Goal: Task Accomplishment & Management: Manage account settings

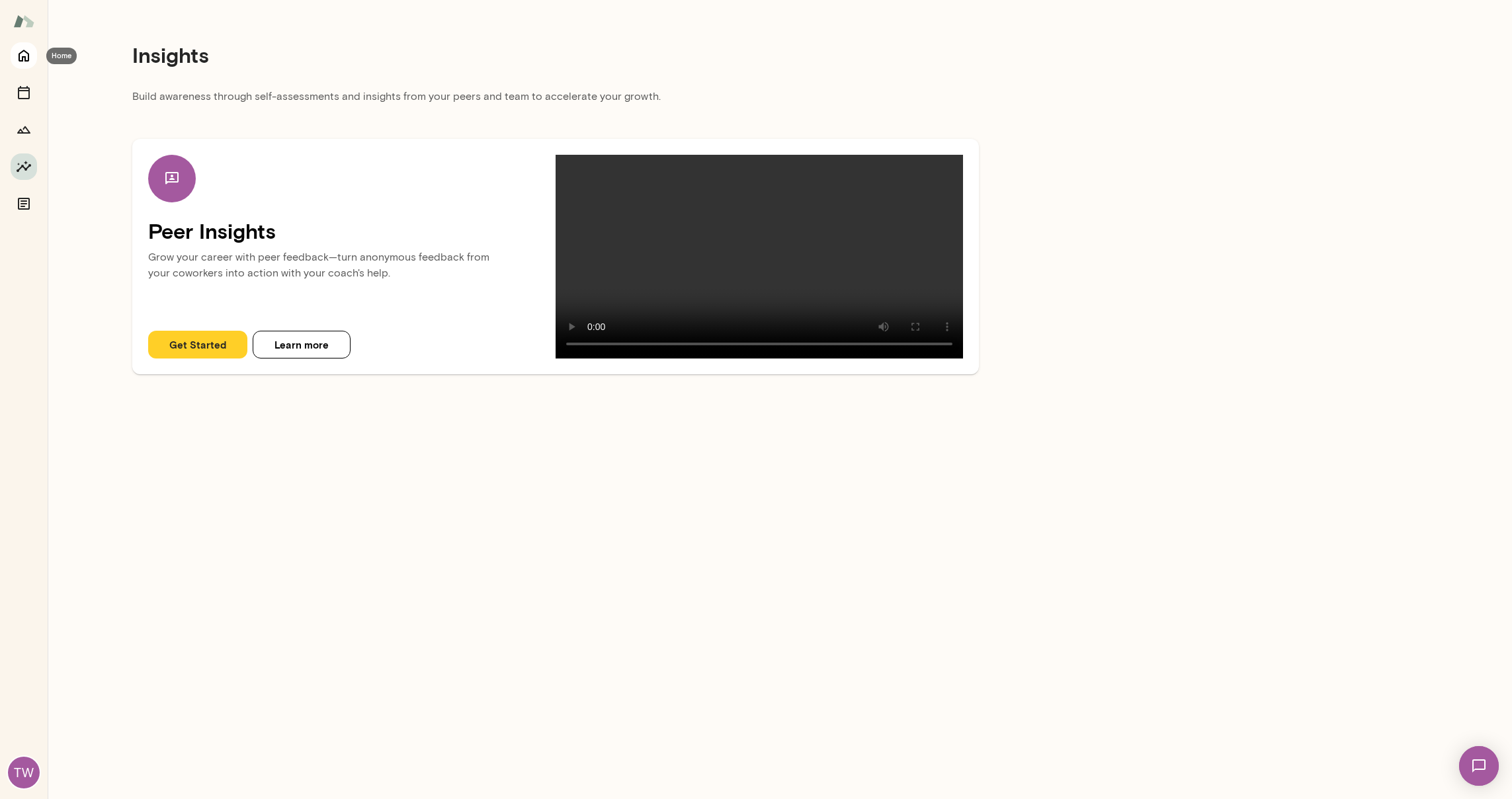
click at [16, 58] on icon "Home" at bounding box center [24, 56] width 16 height 16
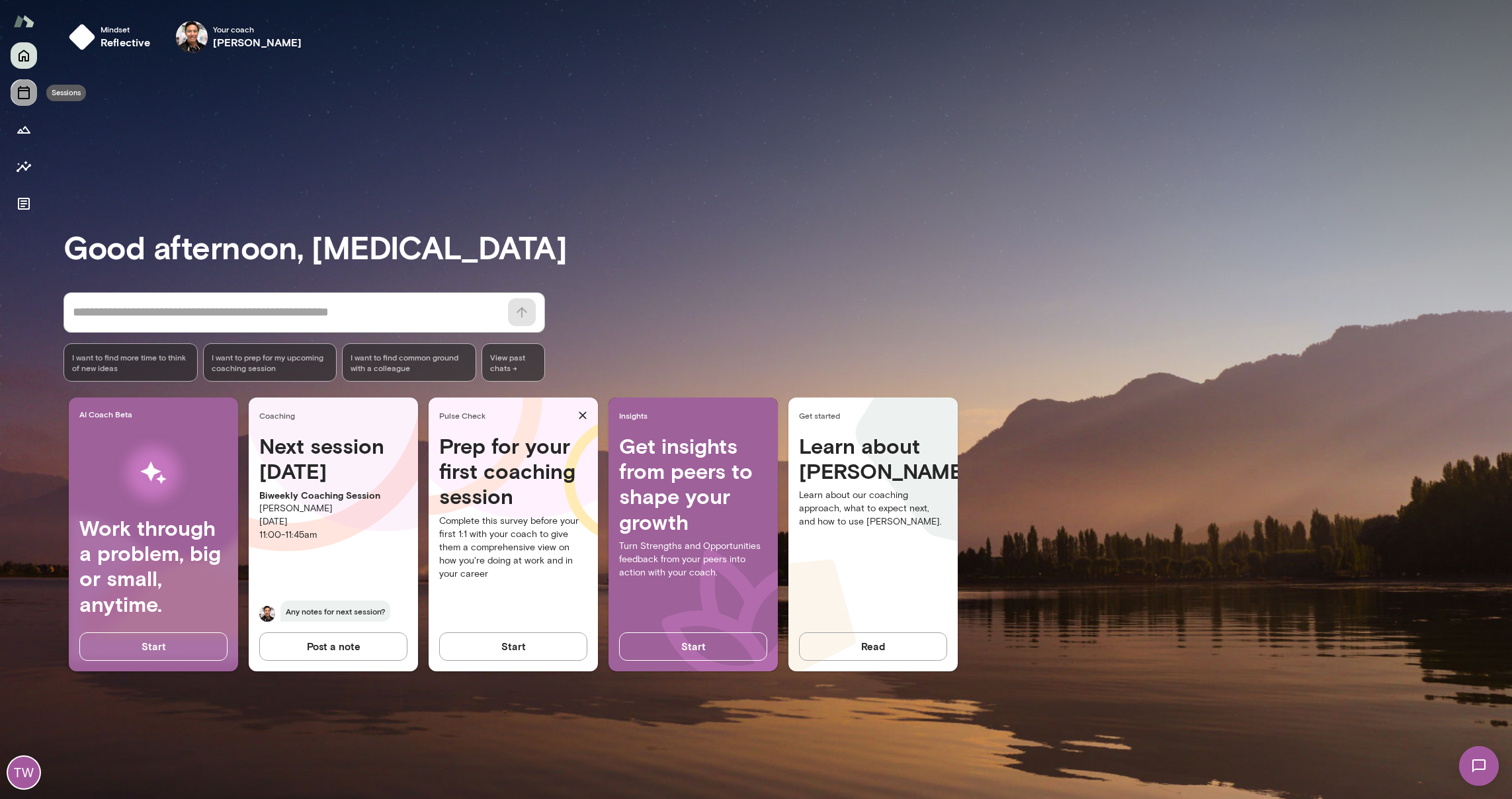
click at [21, 96] on icon "Sessions" at bounding box center [24, 92] width 16 height 16
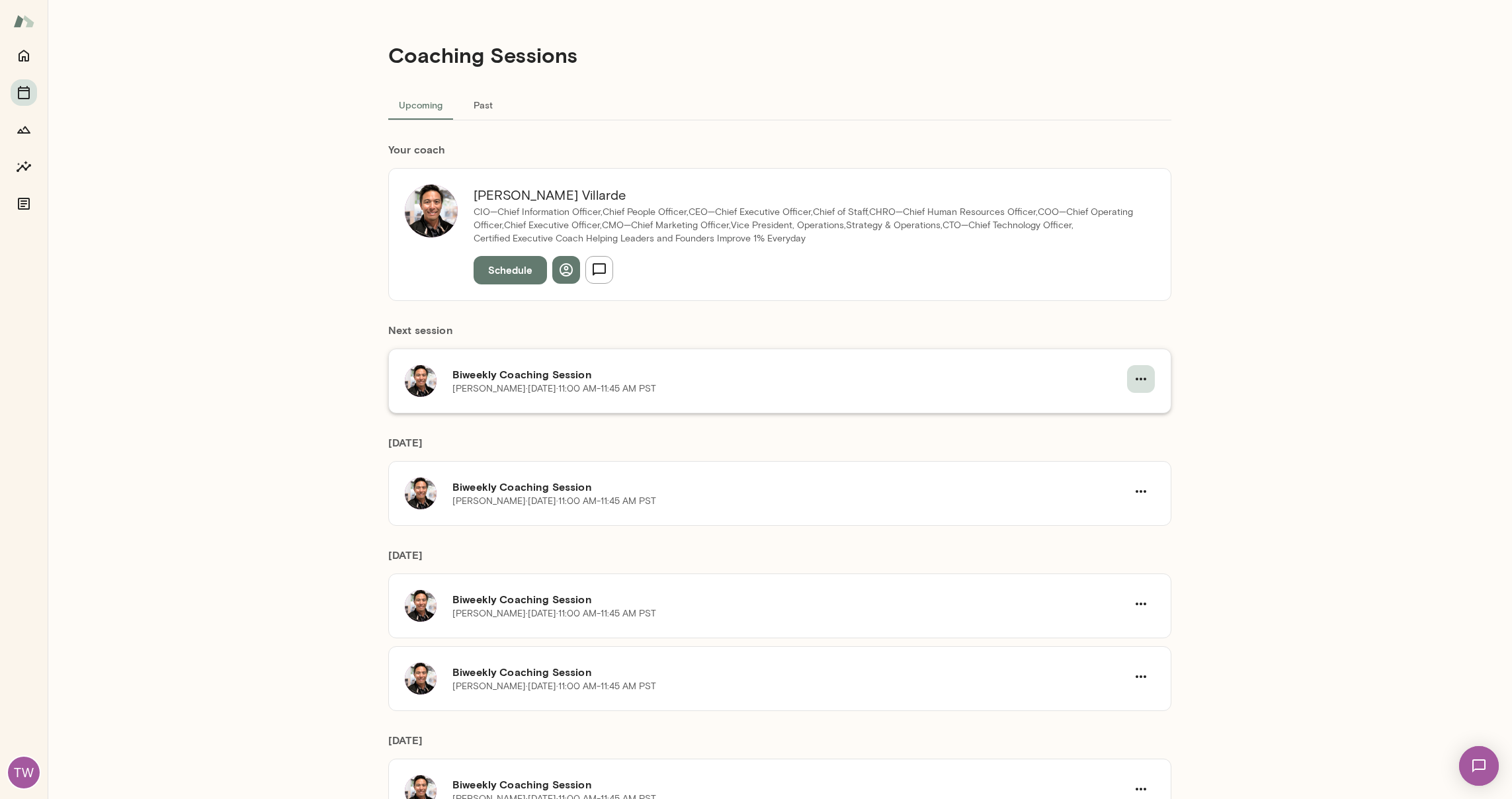
click at [1143, 380] on icon "button" at bounding box center [1141, 379] width 16 height 16
click at [1121, 406] on span "Reschedule" at bounding box center [1117, 410] width 57 height 16
